Goal: Navigation & Orientation: Go to known website

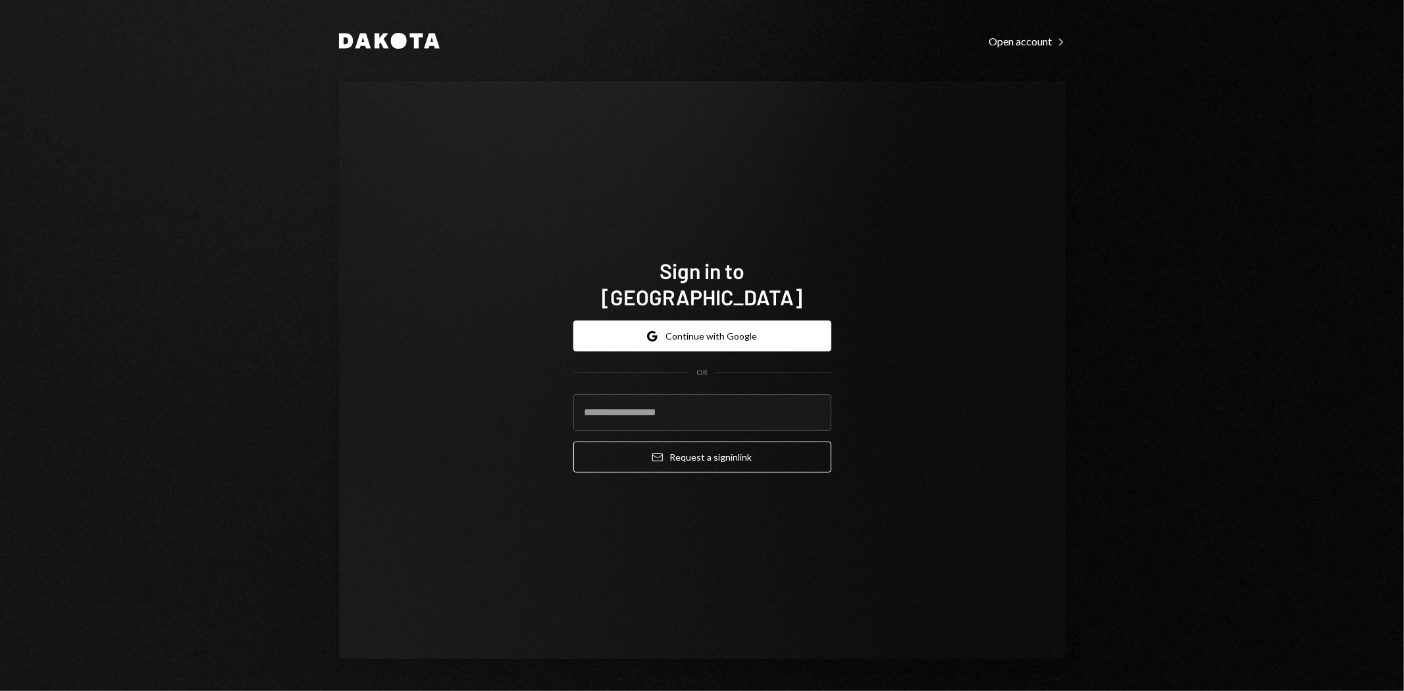
type input "**********"
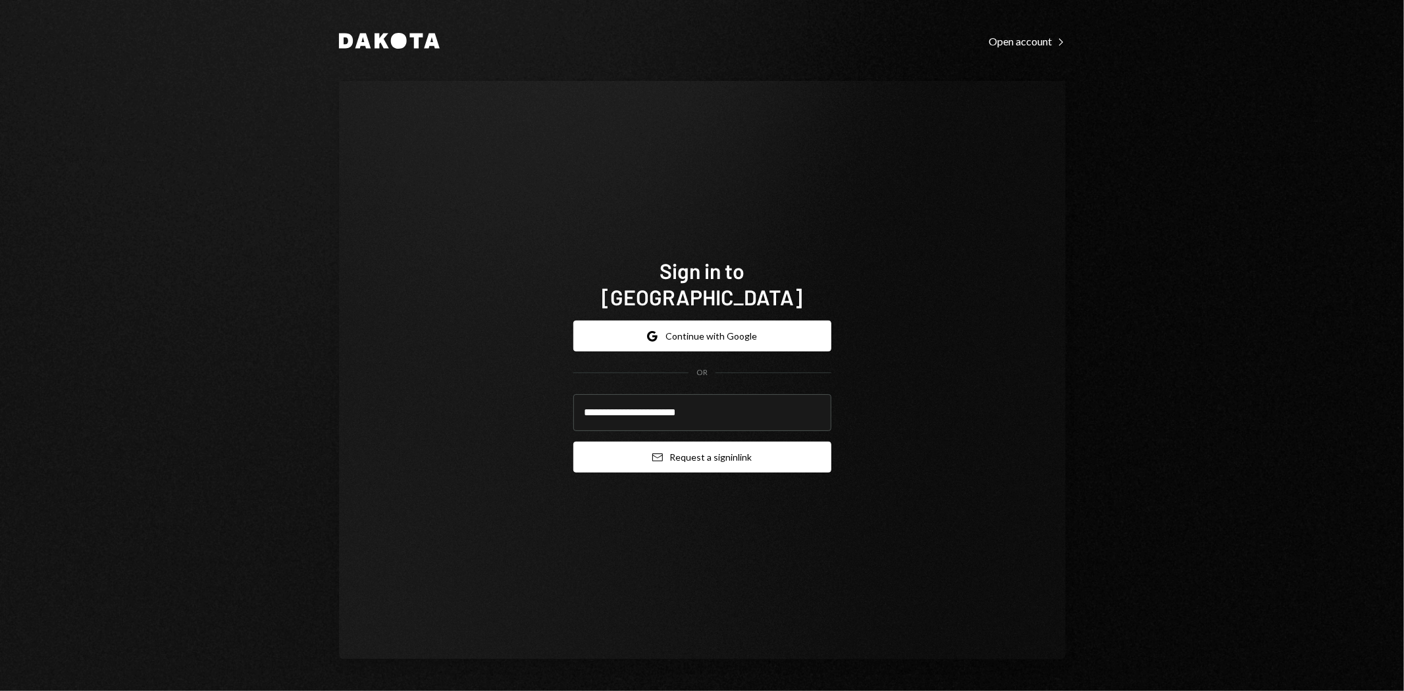
click at [691, 444] on button "Email Request a sign in link" at bounding box center [702, 457] width 258 height 31
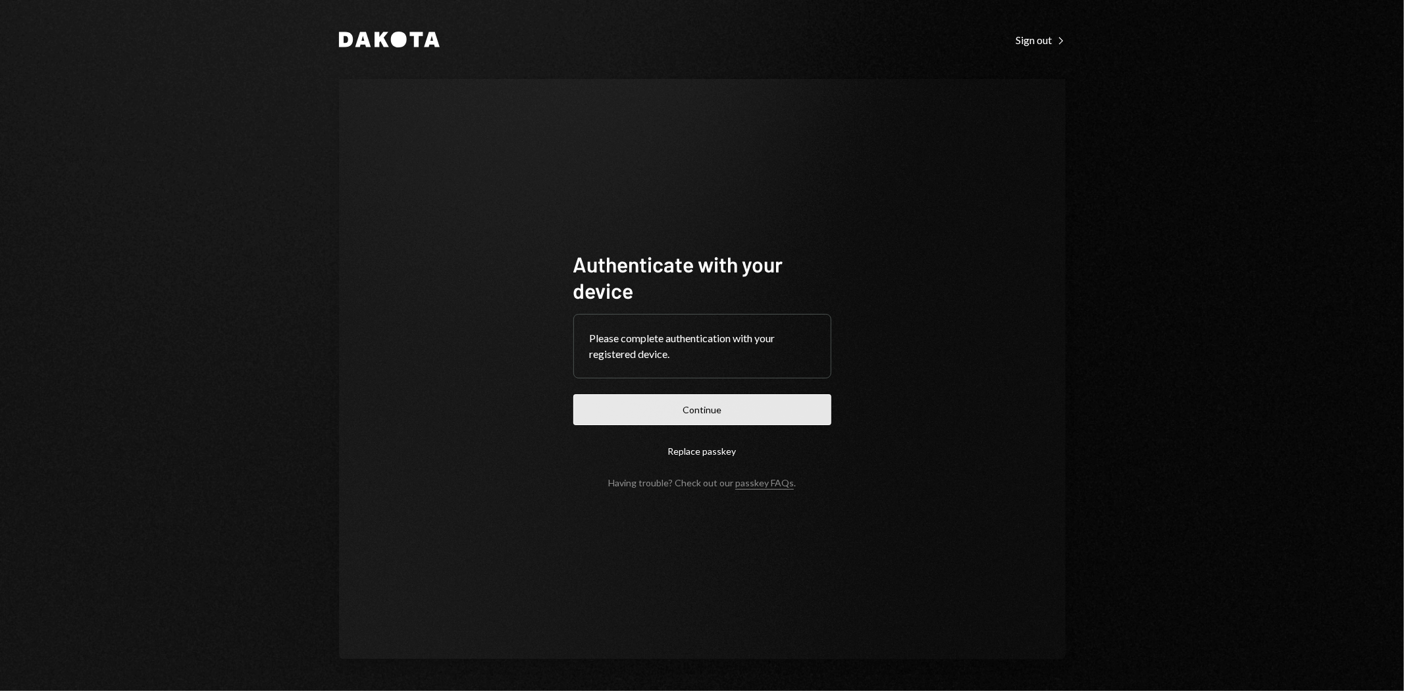
click at [755, 399] on button "Continue" at bounding box center [702, 409] width 258 height 31
